Goal: Task Accomplishment & Management: Manage account settings

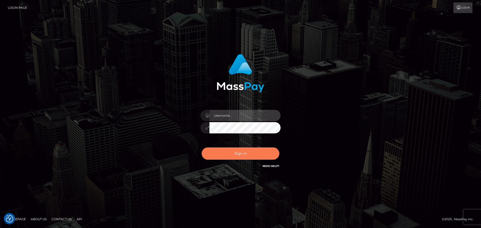
type input "Victor.rollacan"
click at [262, 150] on button "Sign in" at bounding box center [241, 154] width 78 height 12
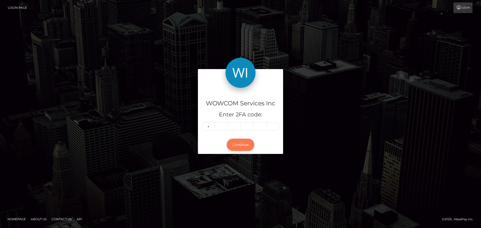
type input "6"
type input "0"
type input "6"
type input "9"
type input "3"
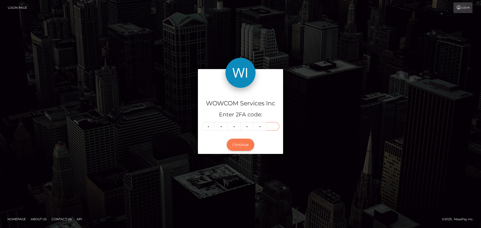
type input "7"
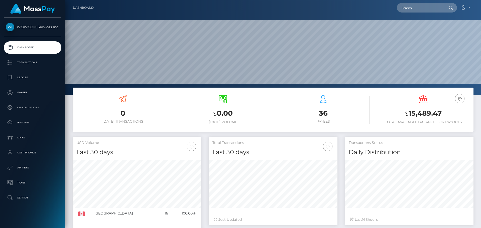
scroll to position [89, 129]
click at [473, 7] on div "Dashboard Loading... Loading... Account" at bounding box center [273, 8] width 408 height 11
click at [460, 7] on link "Account" at bounding box center [465, 8] width 15 height 11
click at [457, 31] on link "Logout" at bounding box center [453, 32] width 40 height 9
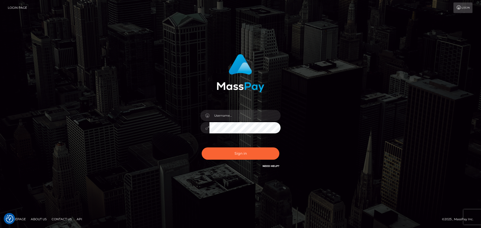
checkbox input "true"
click at [252, 115] on input "[PERSON_NAME].rollacan" at bounding box center [244, 115] width 71 height 11
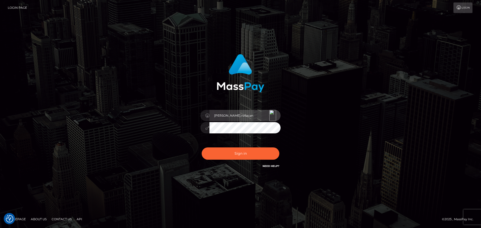
type input "Victor.wowcan2"
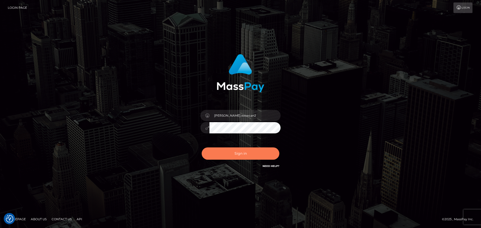
click at [258, 152] on button "Sign in" at bounding box center [241, 154] width 78 height 12
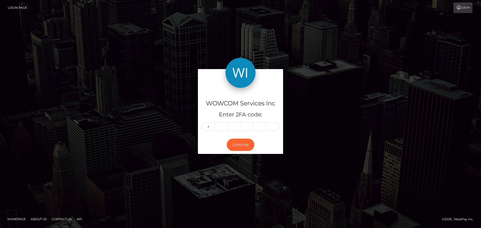
type input "8"
type input "2"
type input "8"
type input "7"
type input "1"
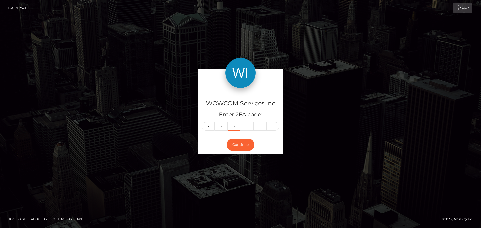
type input "9"
type input "8"
type input "5"
type input "1"
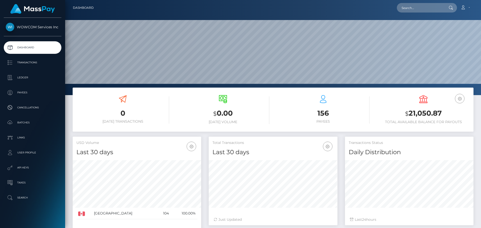
scroll to position [89, 129]
click at [425, 111] on h3 "$ 21,050.87" at bounding box center [423, 113] width 93 height 10
copy h3 "21,050.87"
